Goal: Task Accomplishment & Management: Use online tool/utility

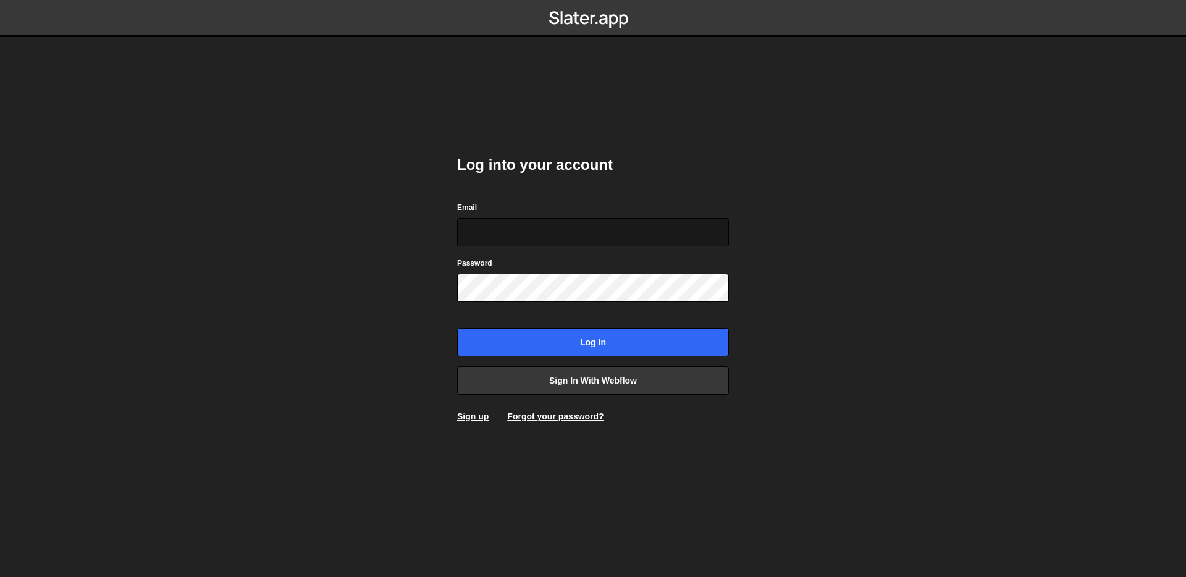
click at [518, 238] on input "Email" at bounding box center [593, 232] width 272 height 28
click at [711, 241] on input "Email" at bounding box center [593, 232] width 272 height 28
click at [457, 246] on div at bounding box center [457, 246] width 0 height 0
type input "digital@walkerdunlop.com"
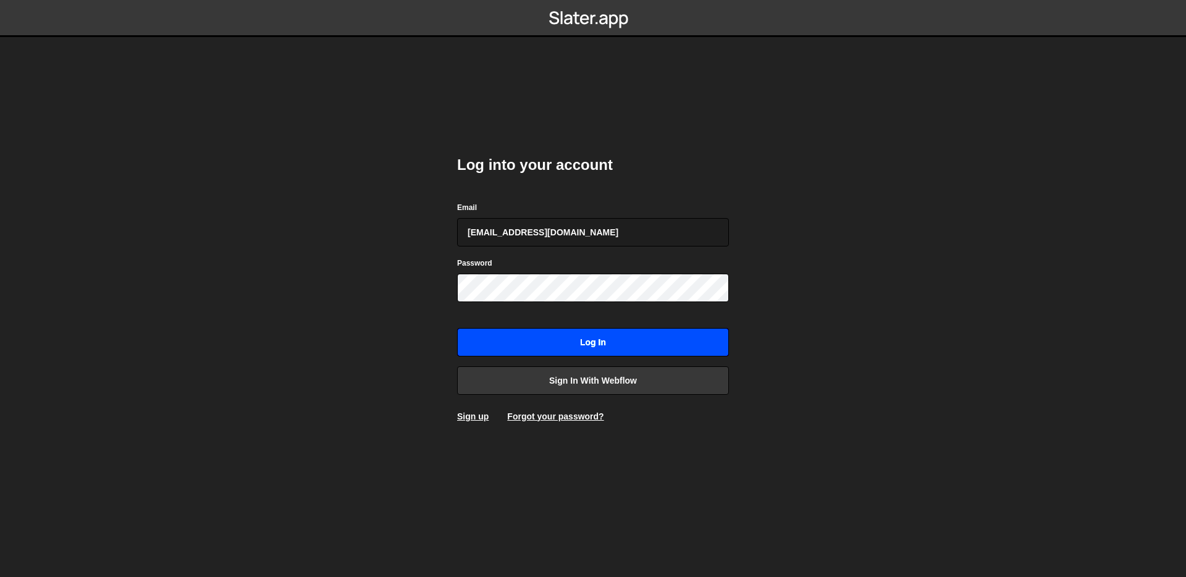
click at [623, 332] on input "Log in" at bounding box center [593, 342] width 272 height 28
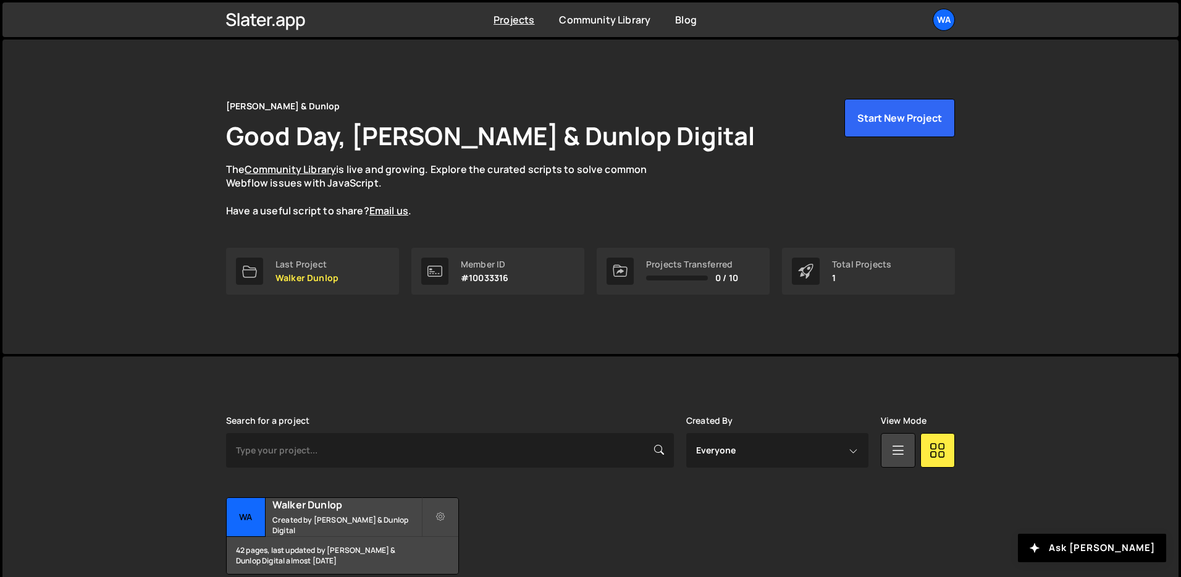
scroll to position [59, 0]
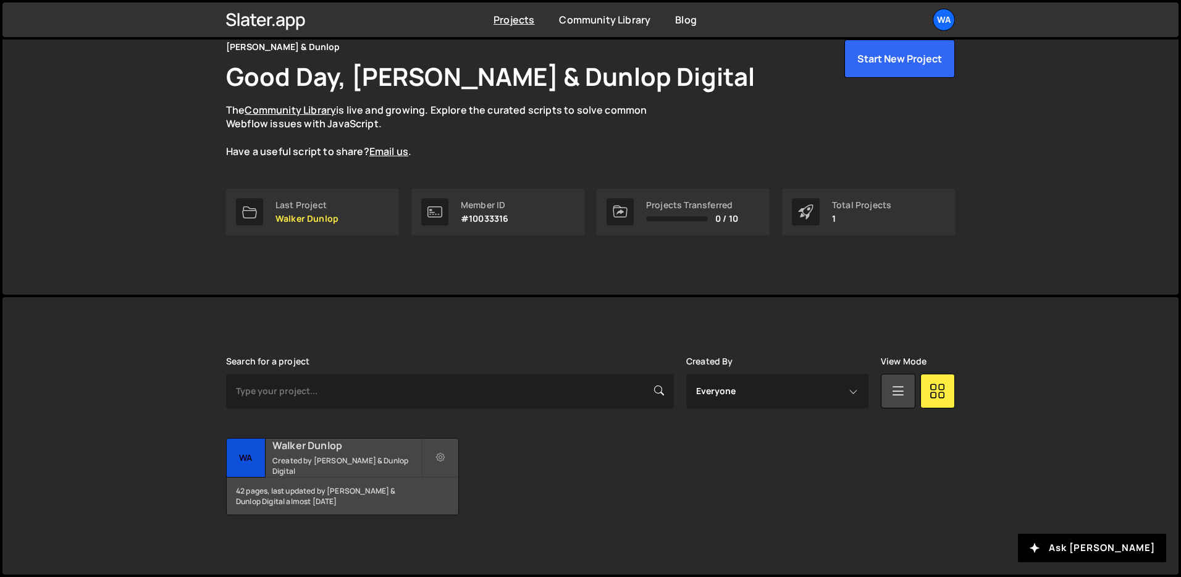
click at [328, 469] on small "Created by [PERSON_NAME] & Dunlop Digital" at bounding box center [346, 465] width 149 height 21
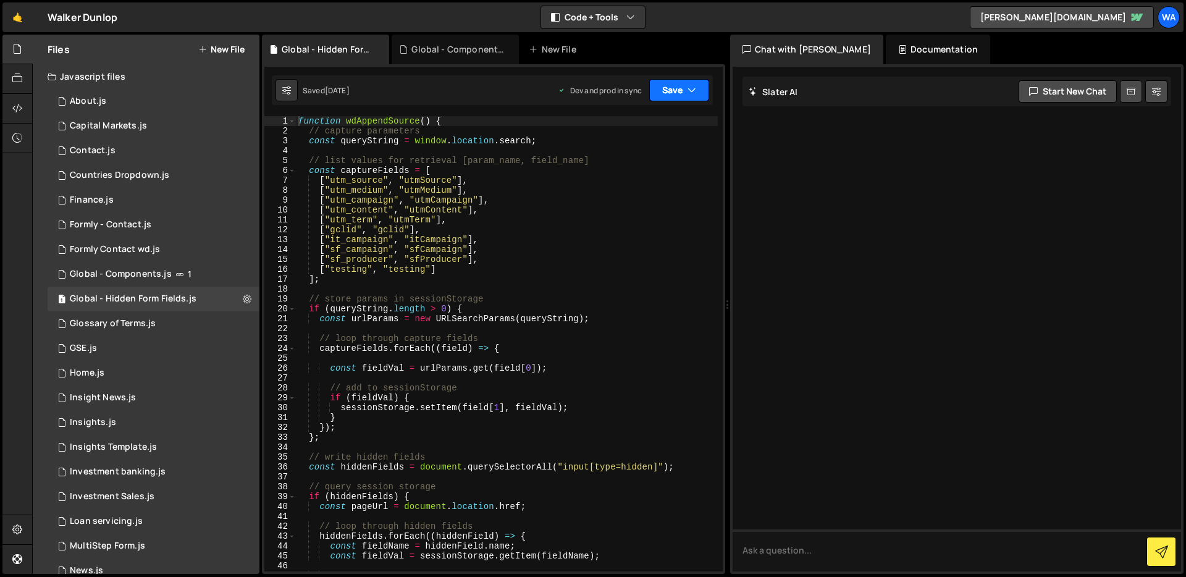
click at [695, 93] on icon "button" at bounding box center [691, 90] width 9 height 12
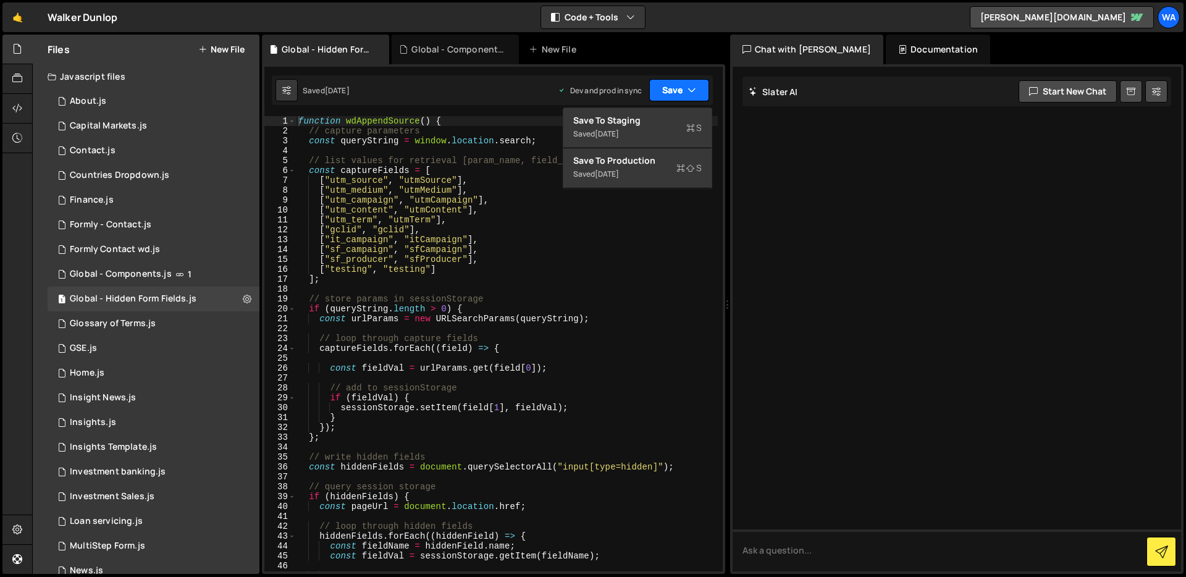
click at [695, 93] on icon "button" at bounding box center [691, 90] width 9 height 12
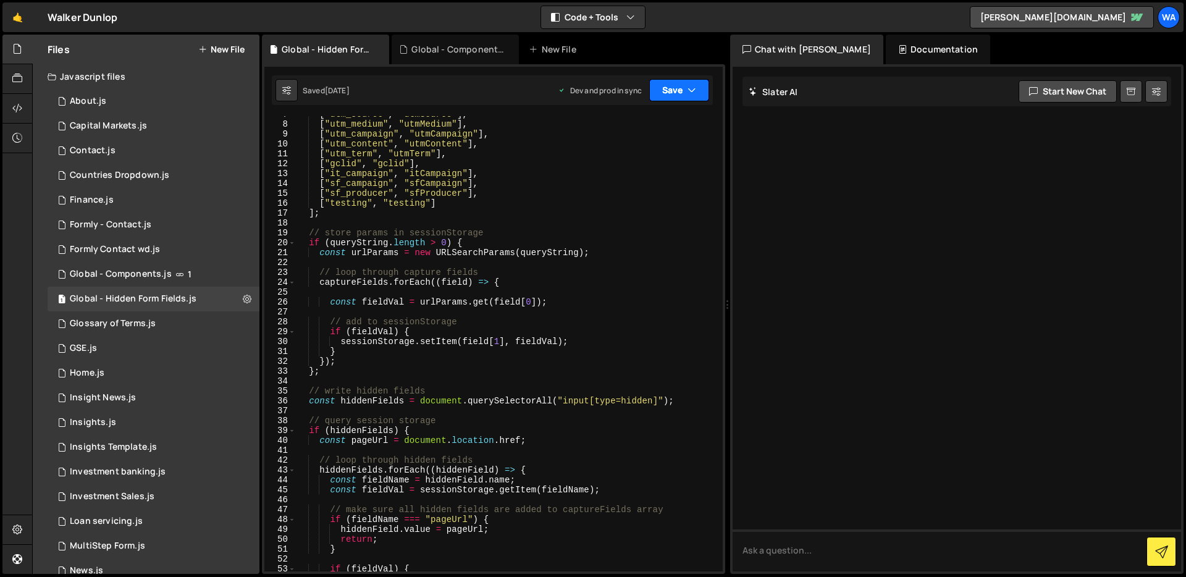
scroll to position [65, 0]
